Goal: Task Accomplishment & Management: Manage account settings

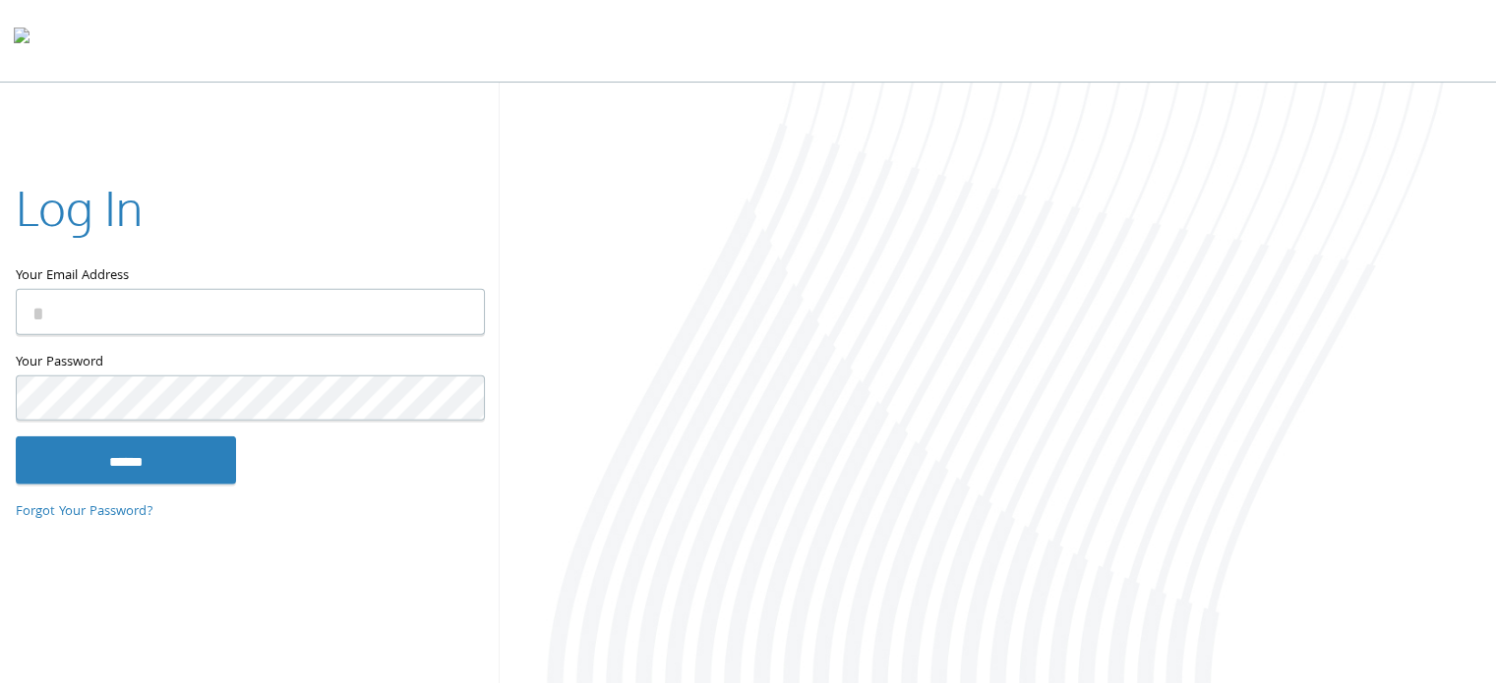
type input "**********"
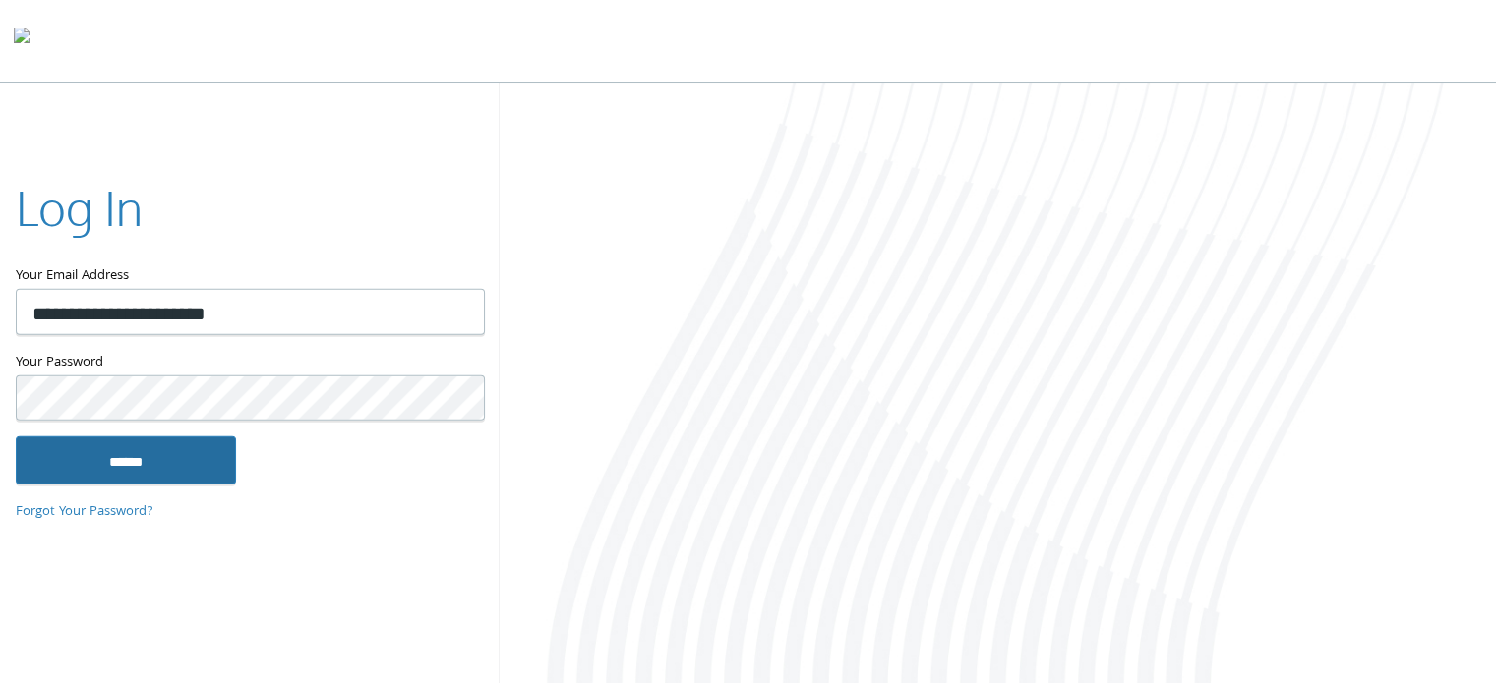
click at [177, 462] on input "******" at bounding box center [126, 460] width 220 height 47
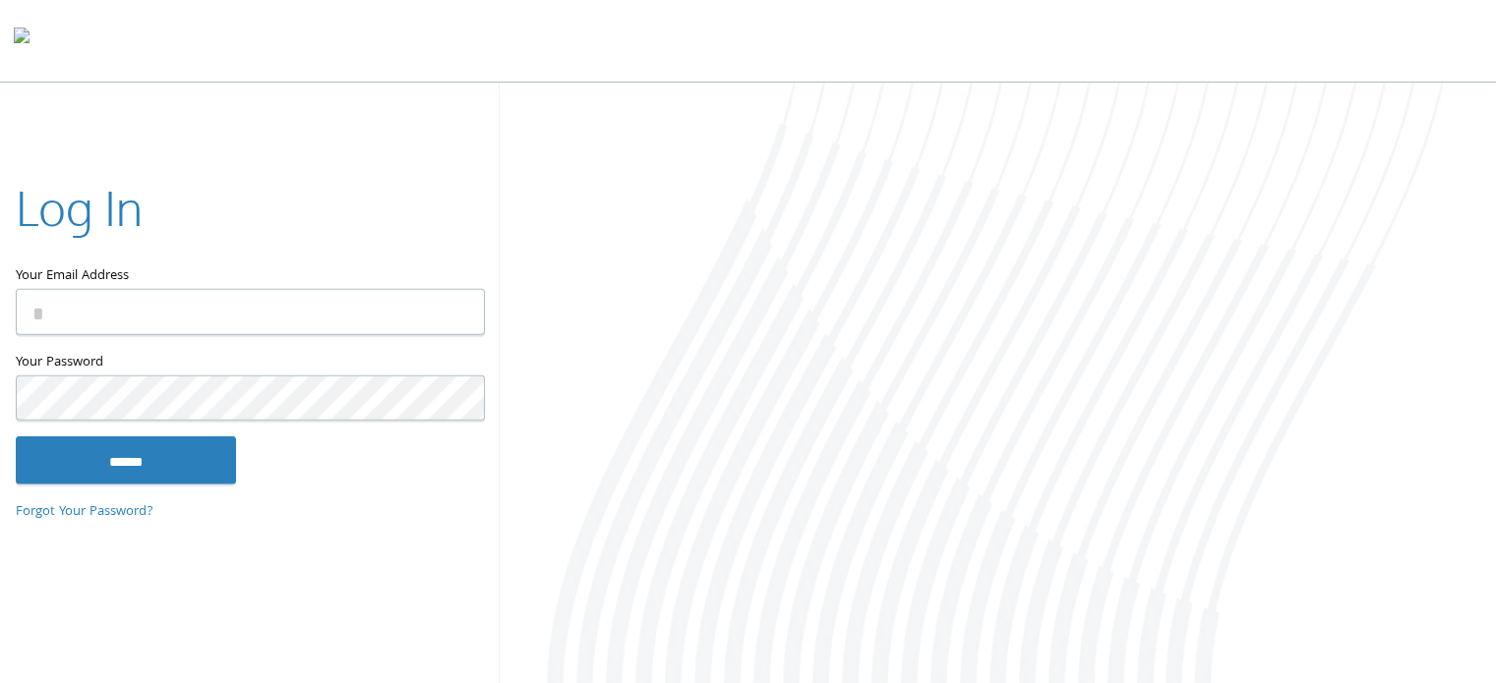
type input "**********"
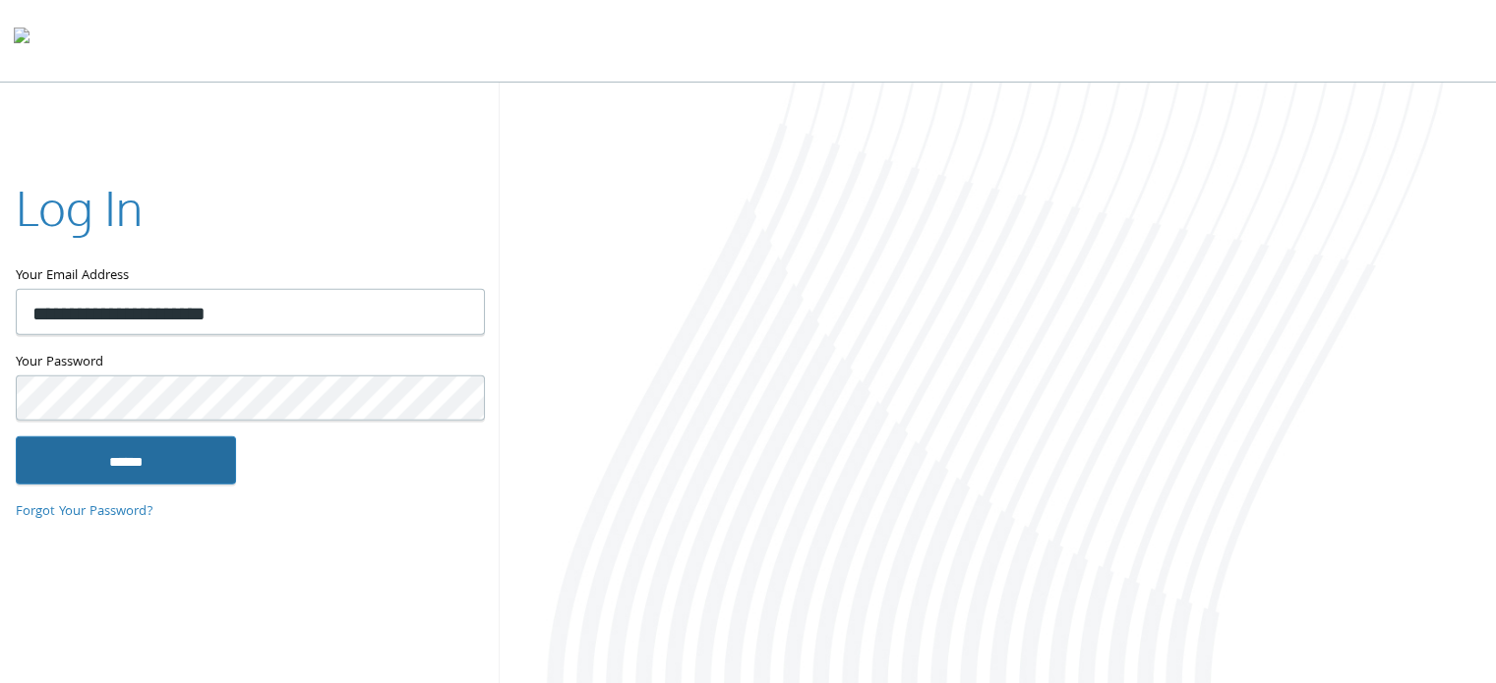
click at [208, 461] on input "******" at bounding box center [126, 460] width 220 height 47
